Goal: Transaction & Acquisition: Book appointment/travel/reservation

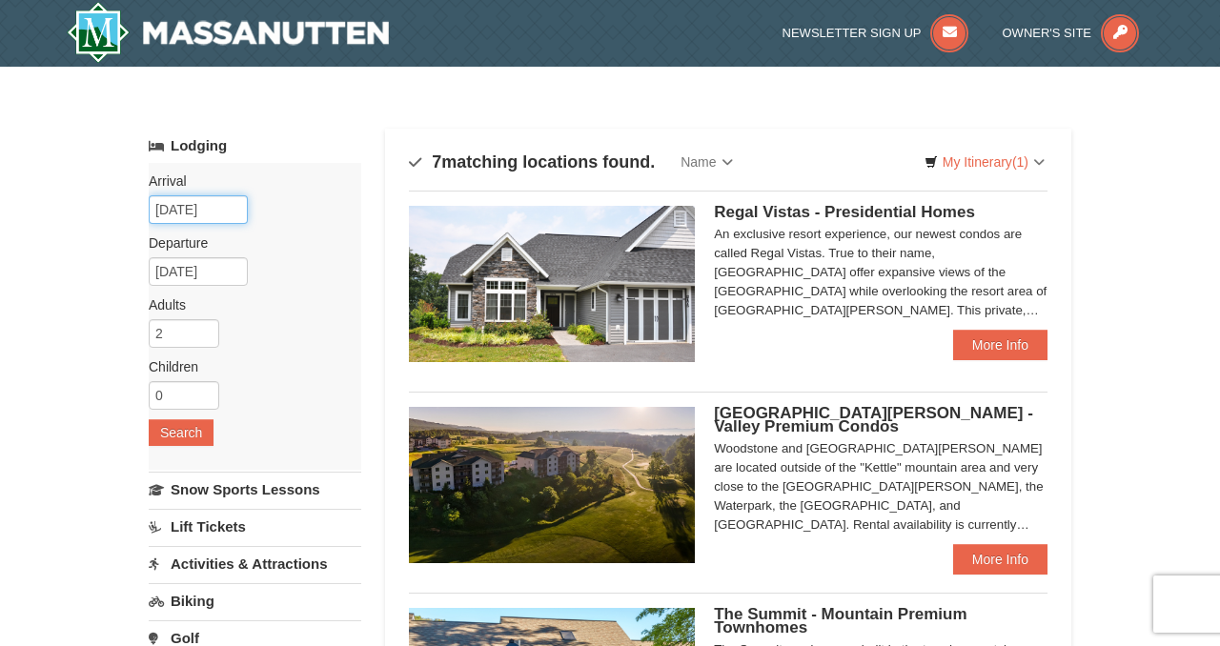
click at [214, 201] on input "09/09/2025" at bounding box center [198, 209] width 99 height 29
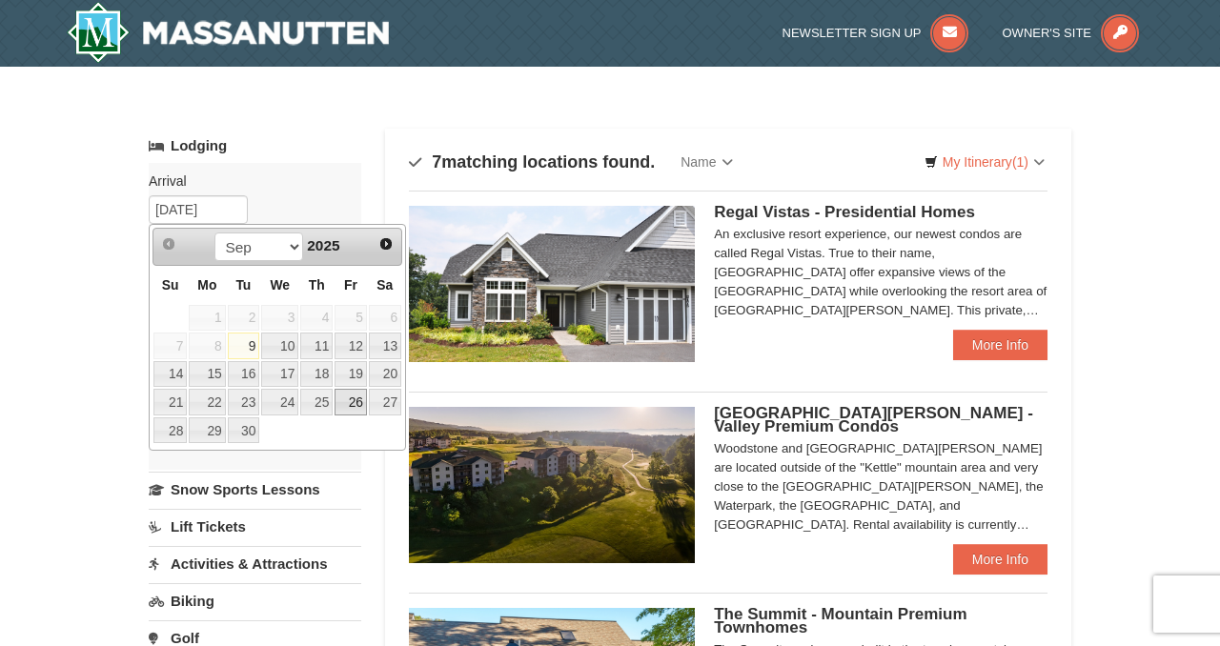
click at [357, 397] on link "26" at bounding box center [351, 402] width 32 height 27
type input "[DATE]"
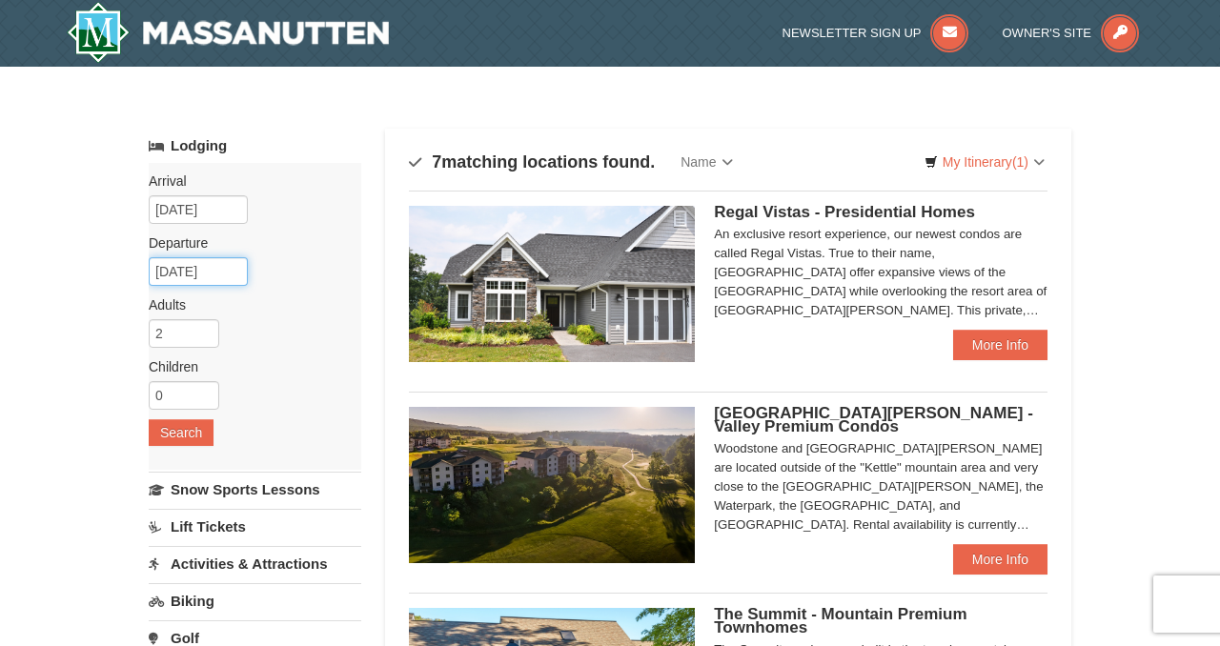
click at [196, 271] on input "09/27/2025" at bounding box center [198, 271] width 99 height 29
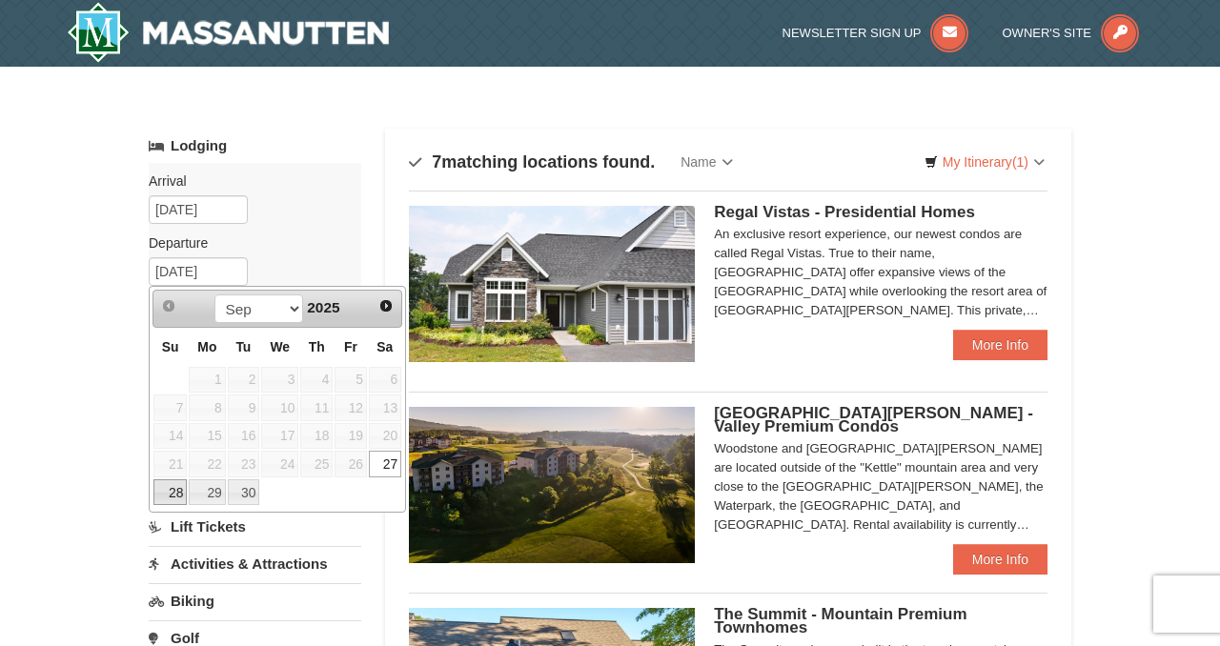
click at [158, 496] on link "28" at bounding box center [169, 492] width 33 height 27
type input "[DATE]"
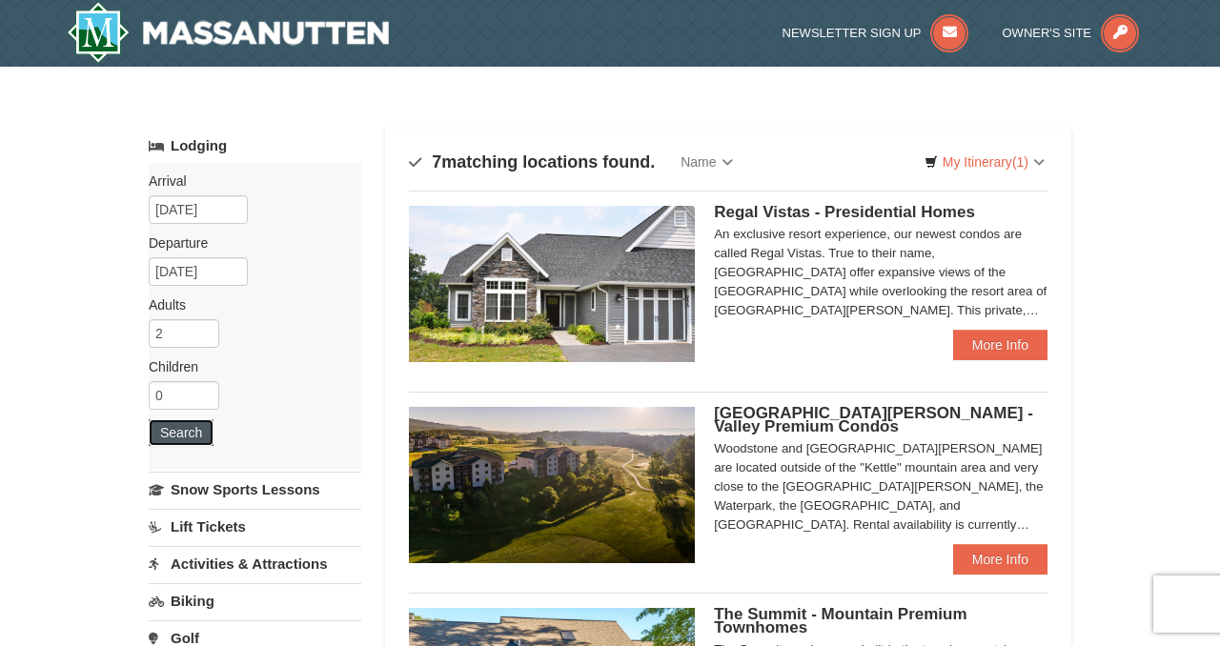
click at [196, 432] on button "Search" at bounding box center [181, 432] width 65 height 27
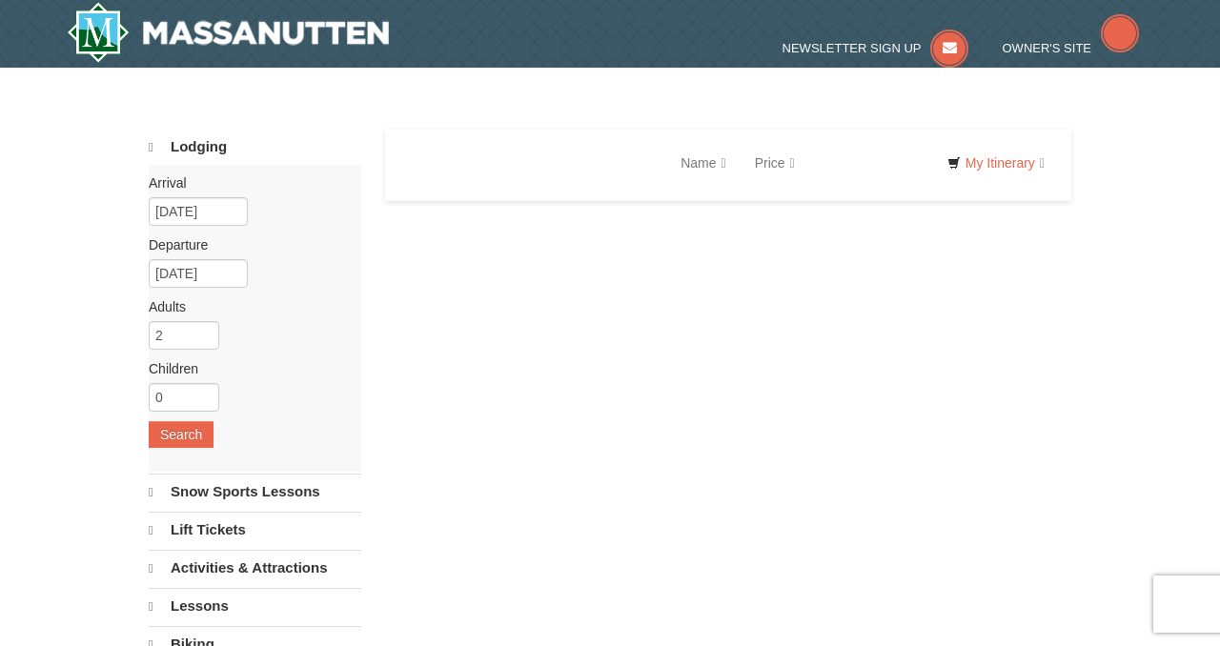
select select "9"
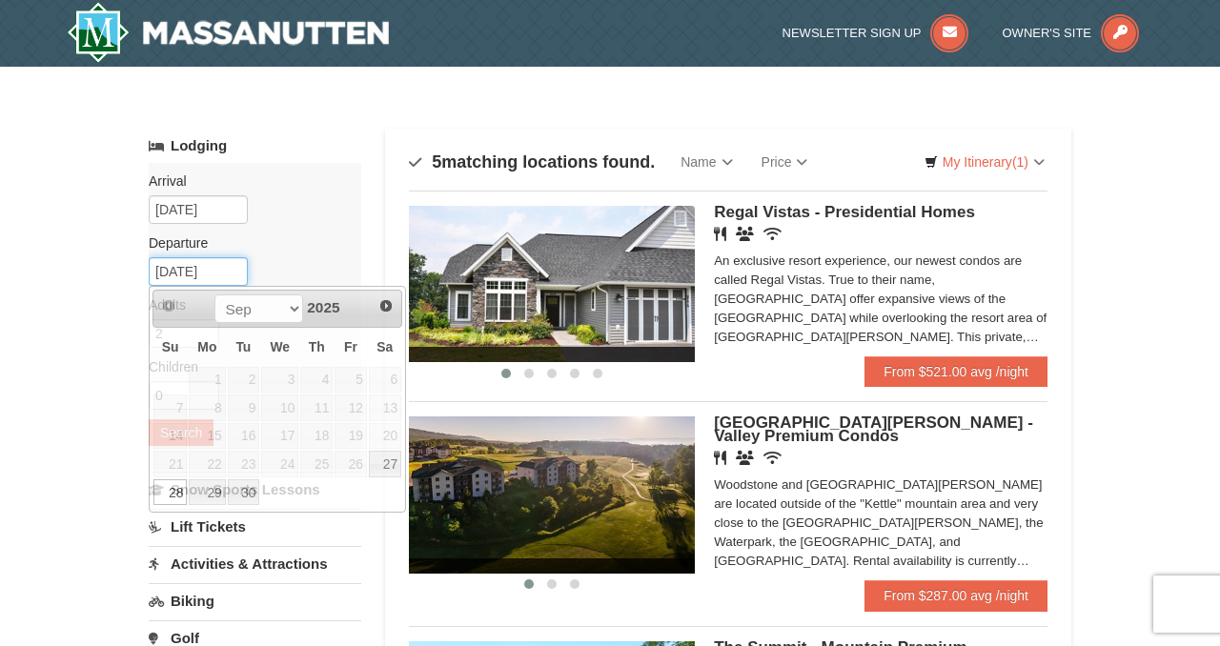
click at [194, 264] on input "[DATE]" at bounding box center [198, 271] width 99 height 29
click at [211, 481] on link "29" at bounding box center [207, 492] width 36 height 27
type input "[DATE]"
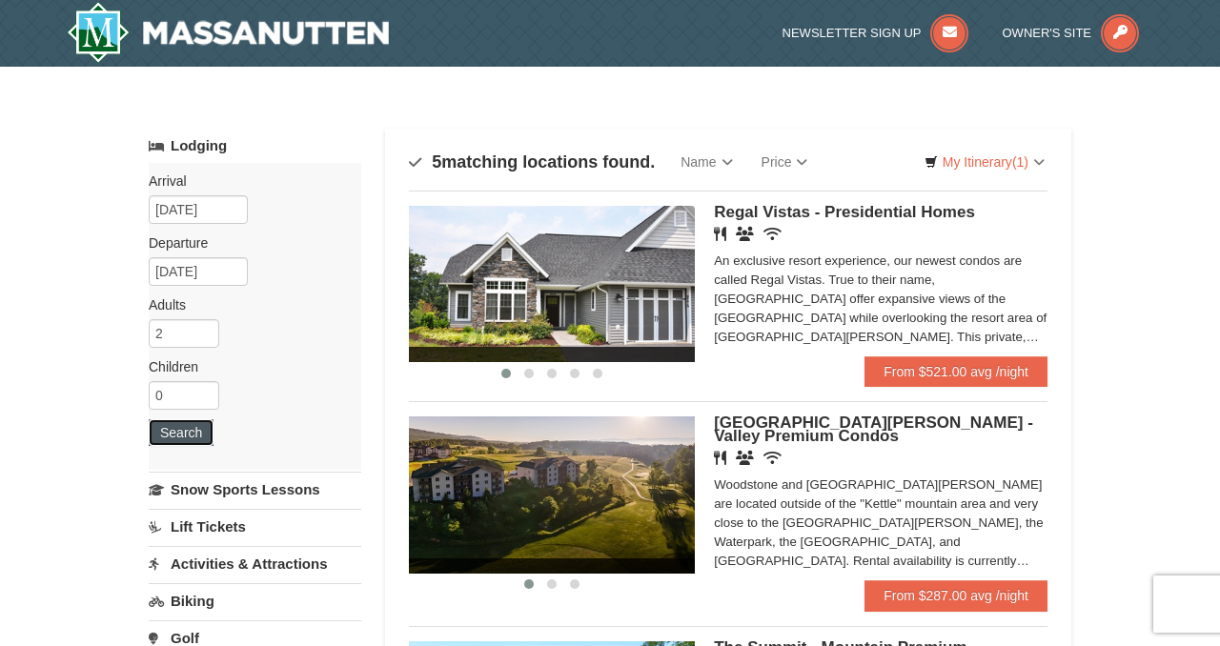
click at [174, 425] on button "Search" at bounding box center [181, 432] width 65 height 27
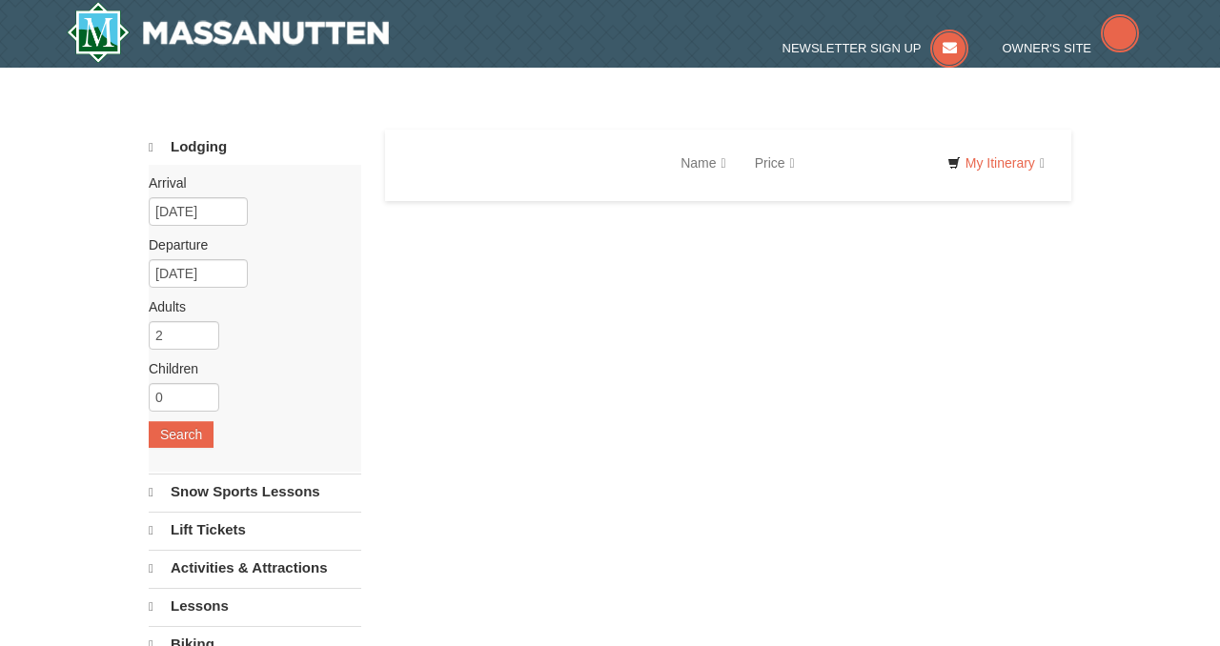
select select "9"
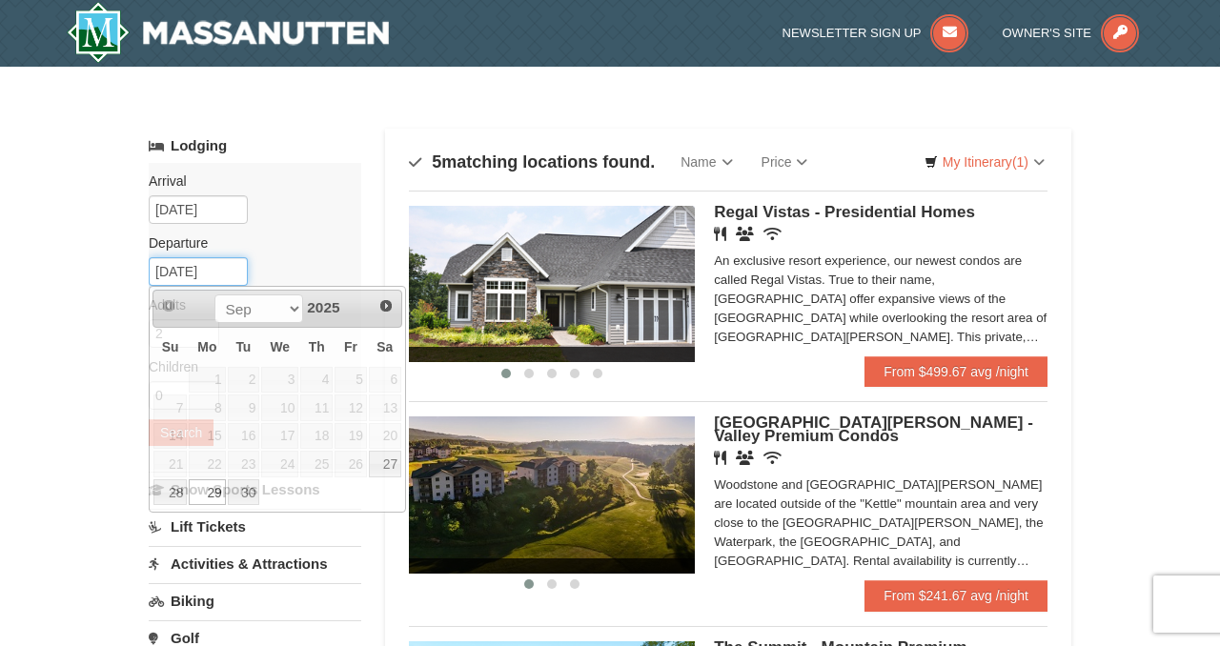
click at [238, 273] on input "[DATE]" at bounding box center [198, 271] width 99 height 29
click at [172, 480] on link "28" at bounding box center [169, 492] width 33 height 27
type input "[DATE]"
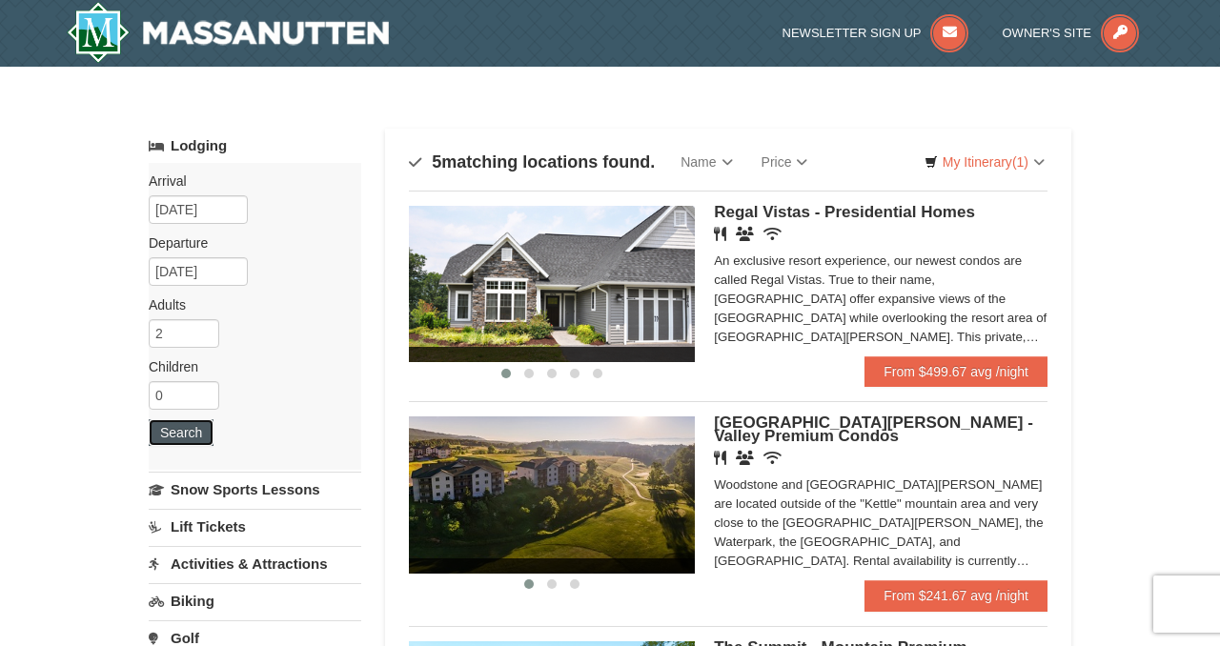
click at [187, 430] on button "Search" at bounding box center [181, 432] width 65 height 27
